Goal: Browse casually

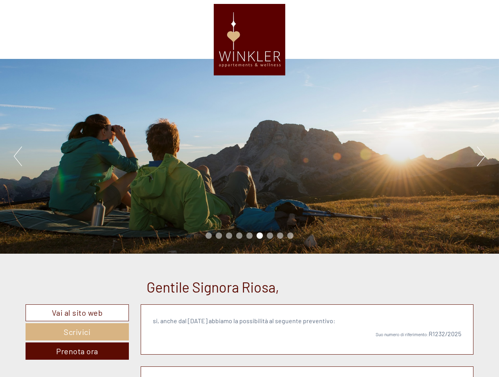
click at [250, 189] on div "Previous Next 1 2 3 4 5 6 7 8 9" at bounding box center [249, 156] width 499 height 195
click at [18, 156] on button "Previous" at bounding box center [18, 157] width 8 height 20
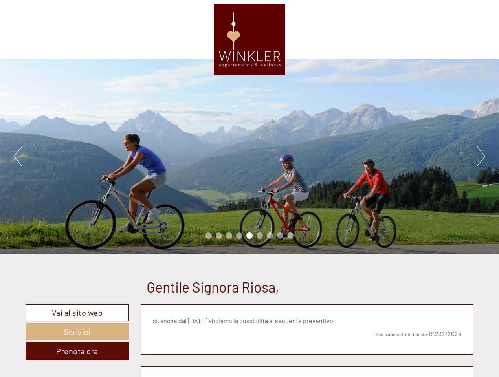
click at [250, 156] on div "Previous Next 1 2 3 4 5 6 7 8 9" at bounding box center [249, 156] width 499 height 195
click at [481, 156] on button "Next" at bounding box center [481, 157] width 8 height 20
click at [209, 236] on li "1" at bounding box center [209, 236] width 6 height 6
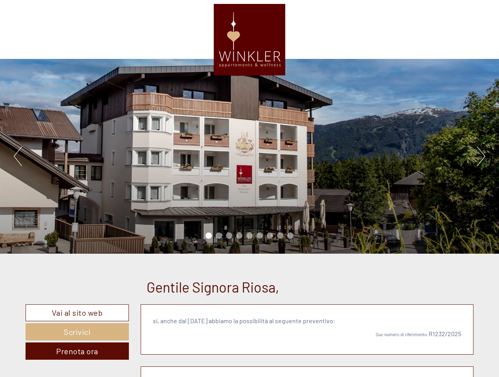
click at [219, 236] on li "2" at bounding box center [219, 236] width 6 height 6
click at [229, 236] on li "3" at bounding box center [229, 236] width 6 height 6
click at [239, 236] on li "4" at bounding box center [239, 236] width 6 height 6
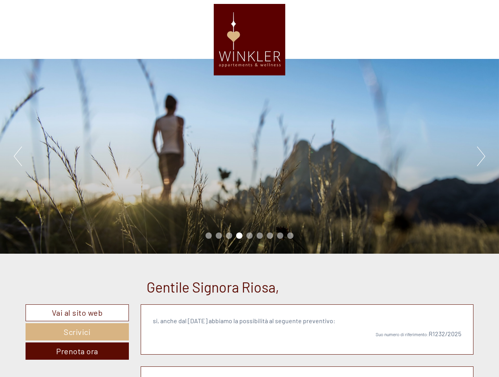
click at [250, 236] on li "5" at bounding box center [249, 236] width 6 height 6
click at [260, 236] on li "6" at bounding box center [260, 236] width 6 height 6
